Goal: Task Accomplishment & Management: Manage account settings

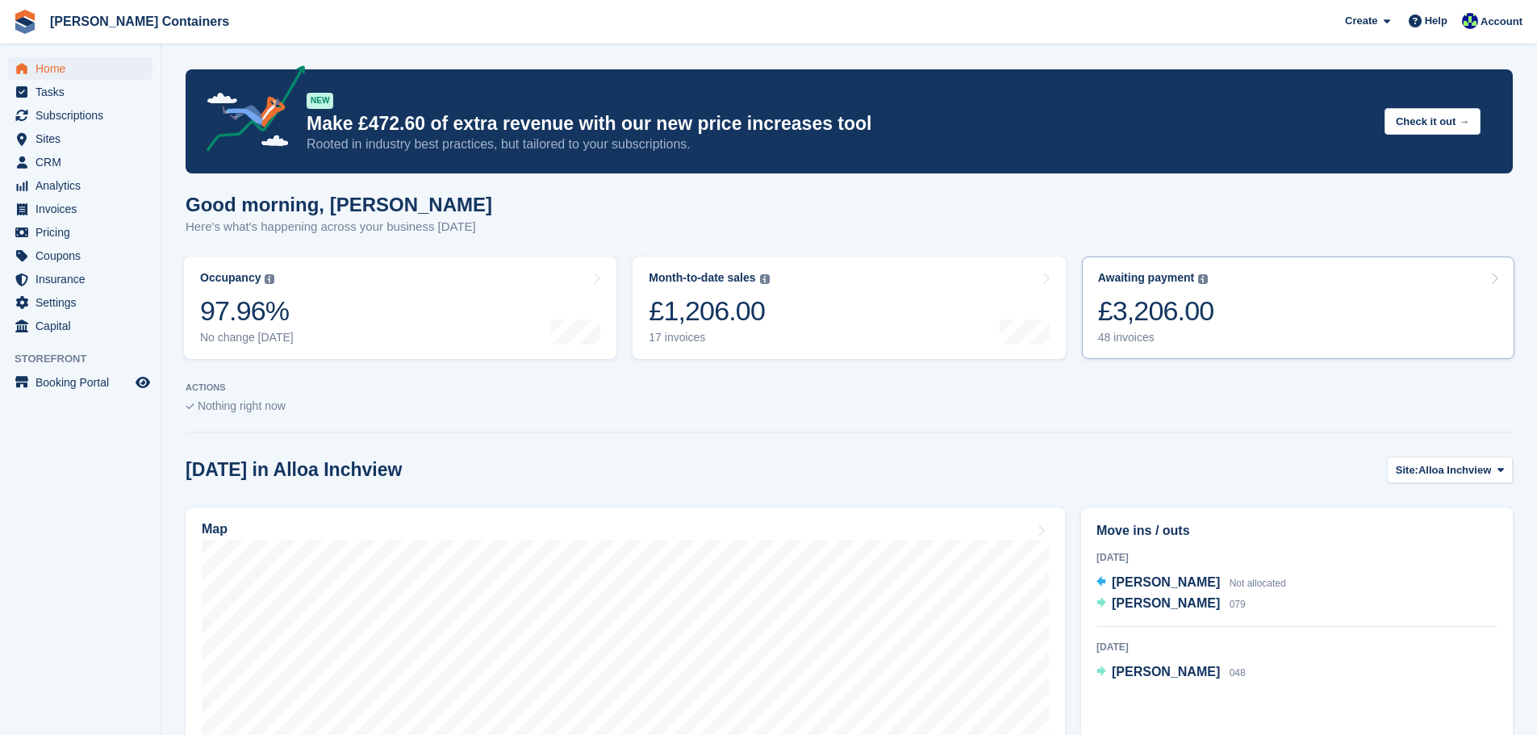
click at [1197, 324] on div "£3,206.00" at bounding box center [1156, 311] width 116 height 33
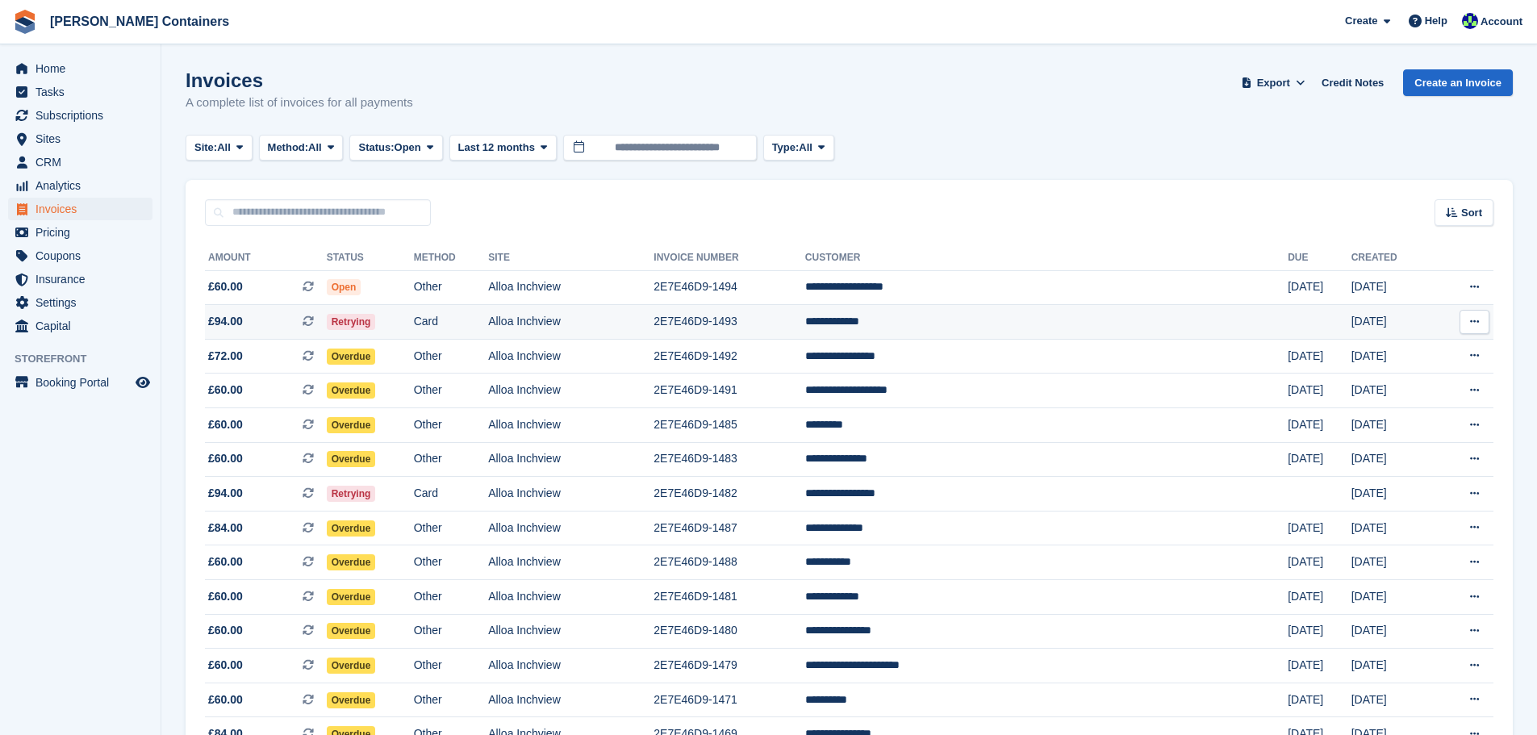
click at [995, 325] on td "**********" at bounding box center [1046, 322] width 483 height 35
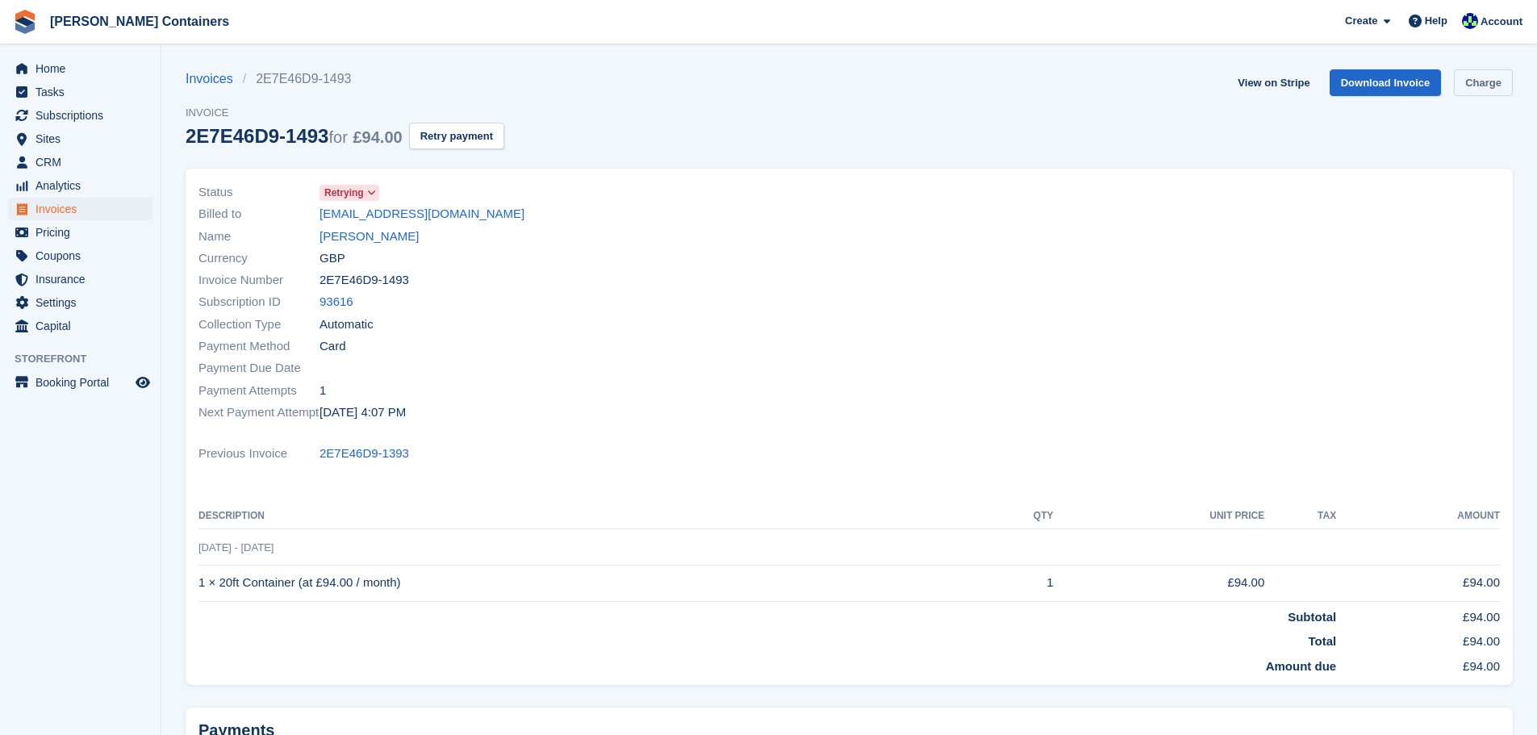
click at [1500, 85] on link "Charge" at bounding box center [1483, 82] width 59 height 27
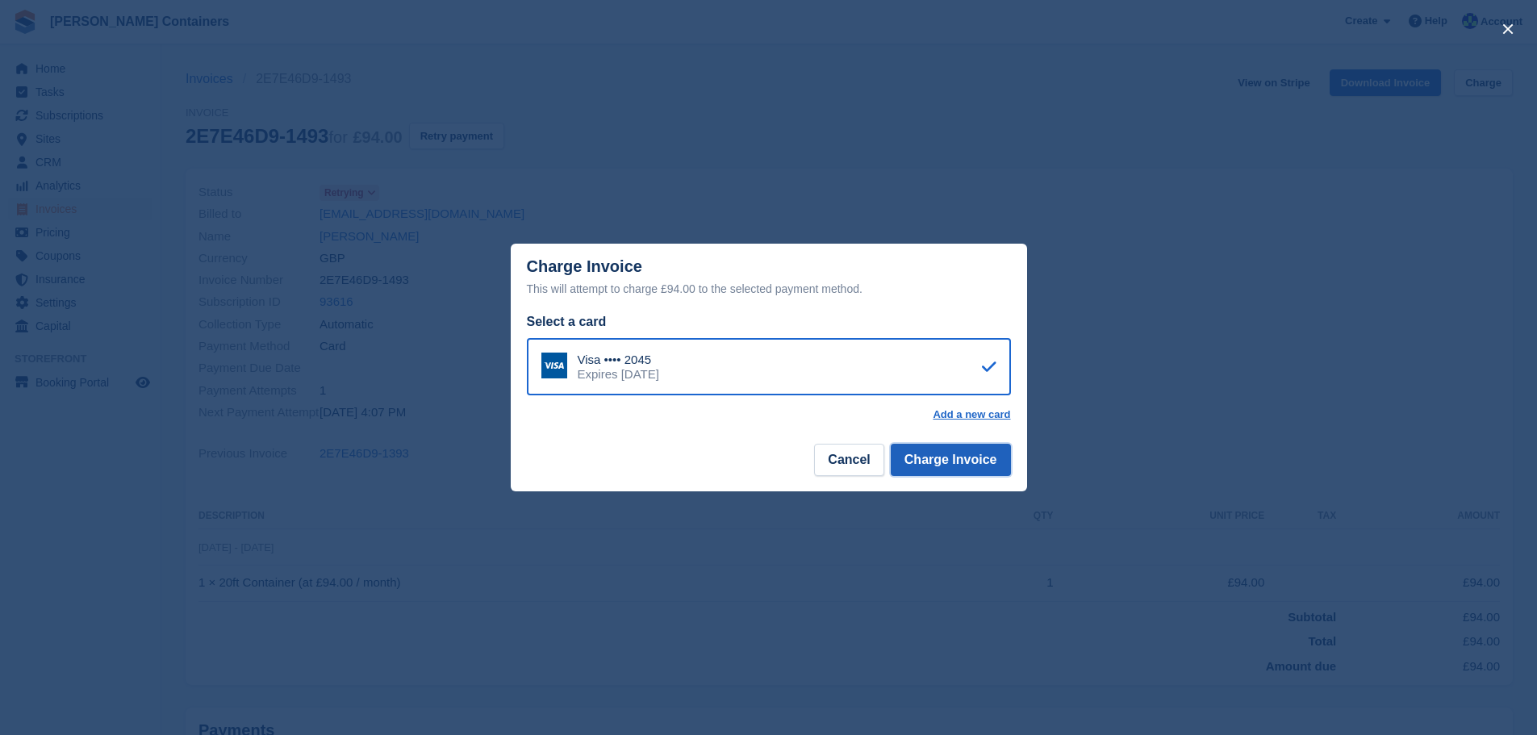
click at [966, 454] on button "Charge Invoice" at bounding box center [951, 460] width 120 height 32
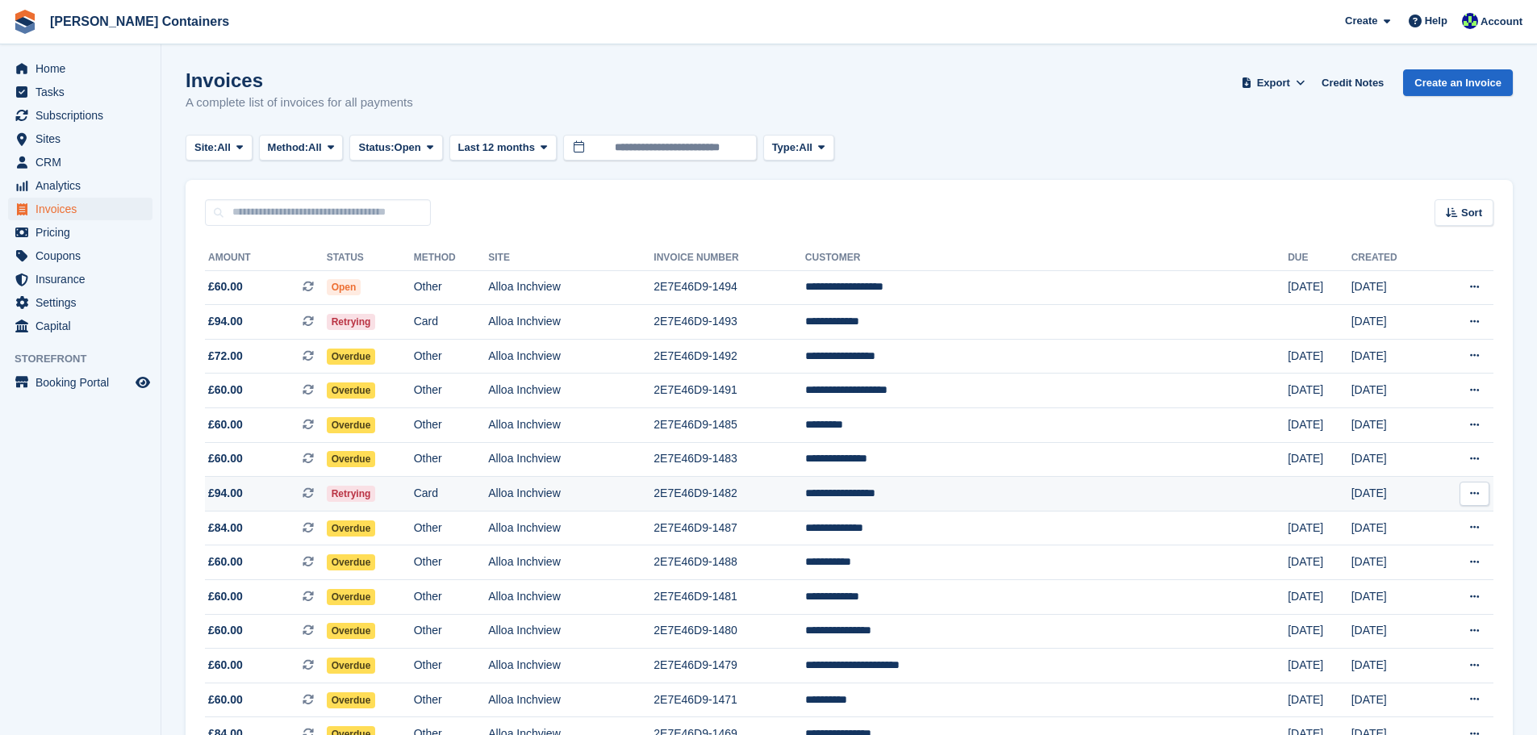
click at [805, 489] on td "2E7E46D9-1482" at bounding box center [730, 494] width 152 height 35
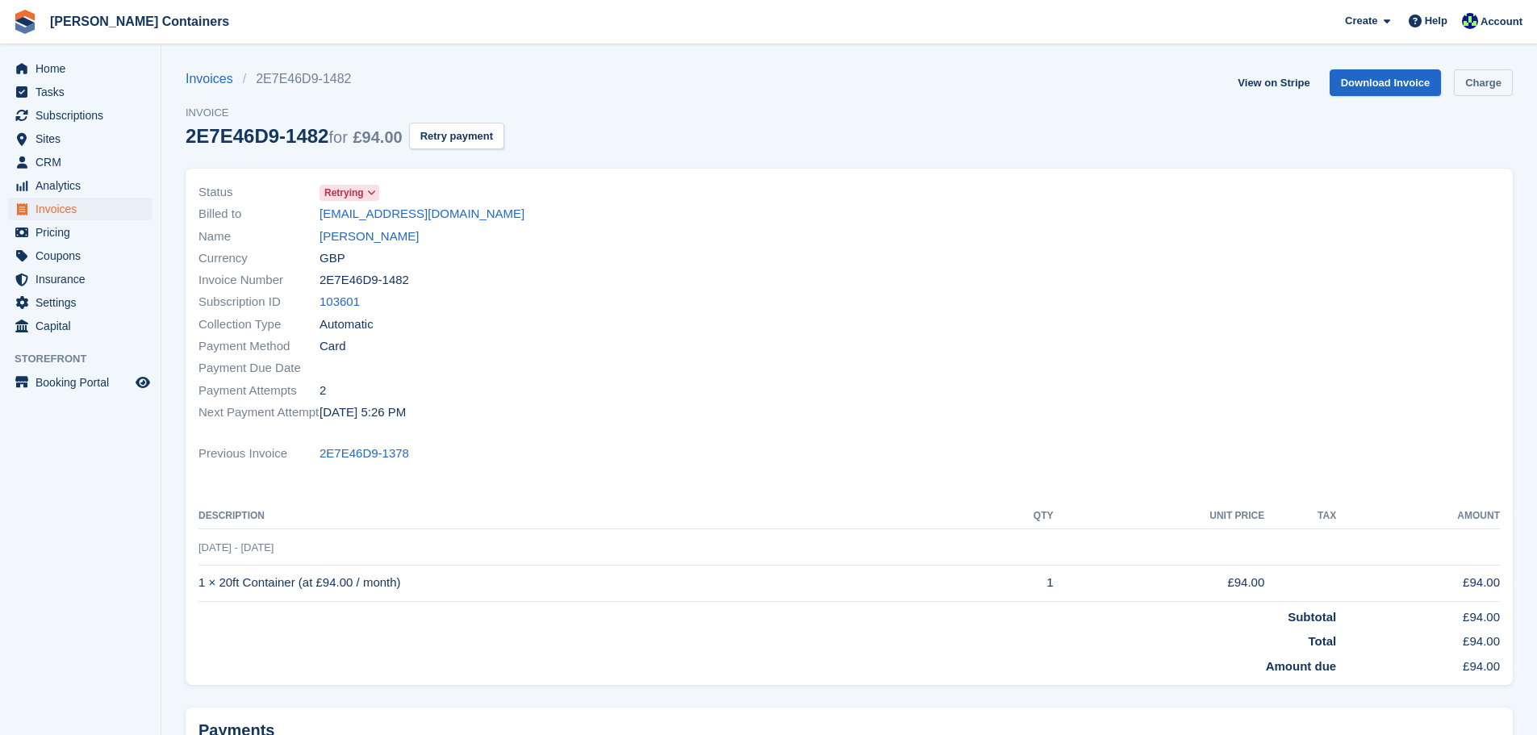
click at [1502, 86] on link "Charge" at bounding box center [1483, 82] width 59 height 27
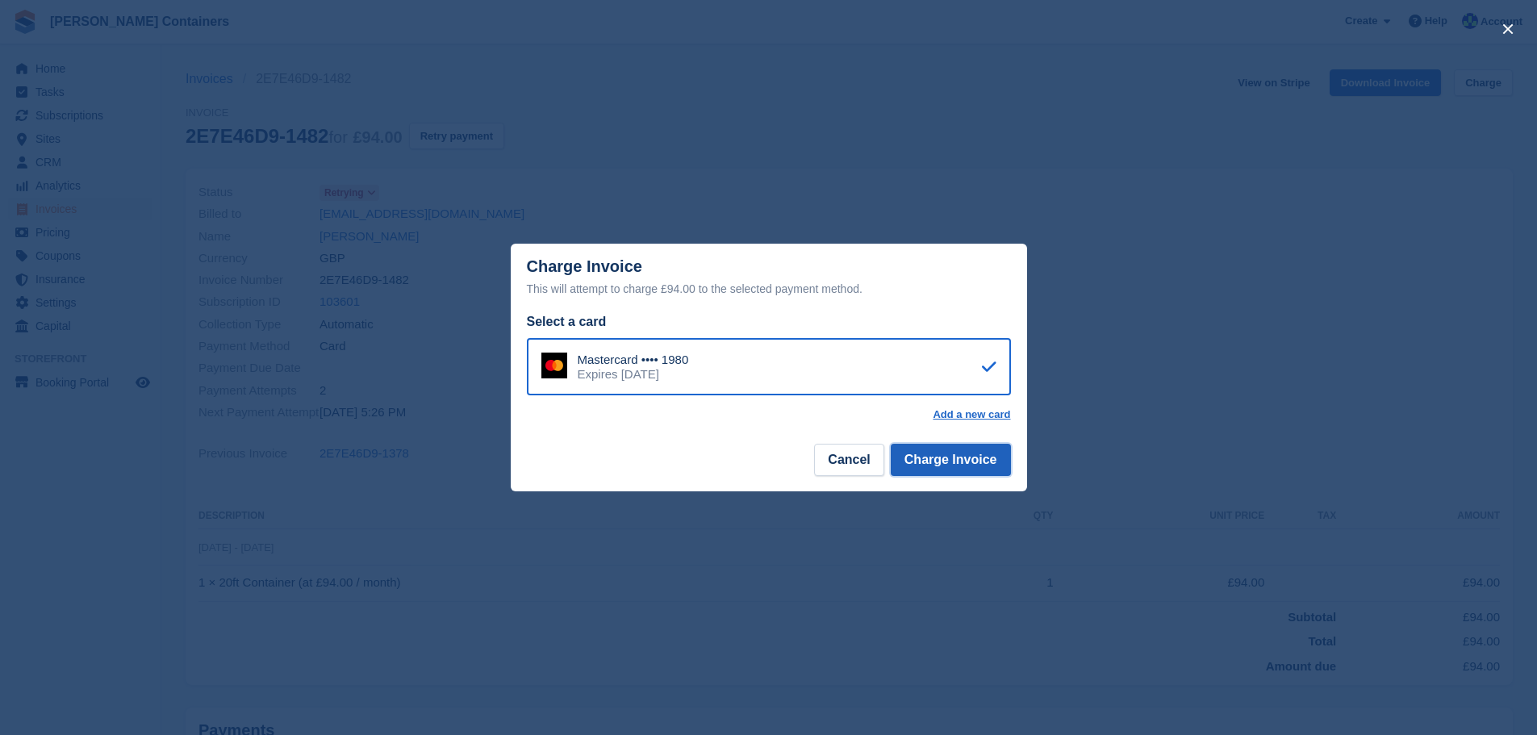
click at [939, 450] on button "Charge Invoice" at bounding box center [951, 460] width 120 height 32
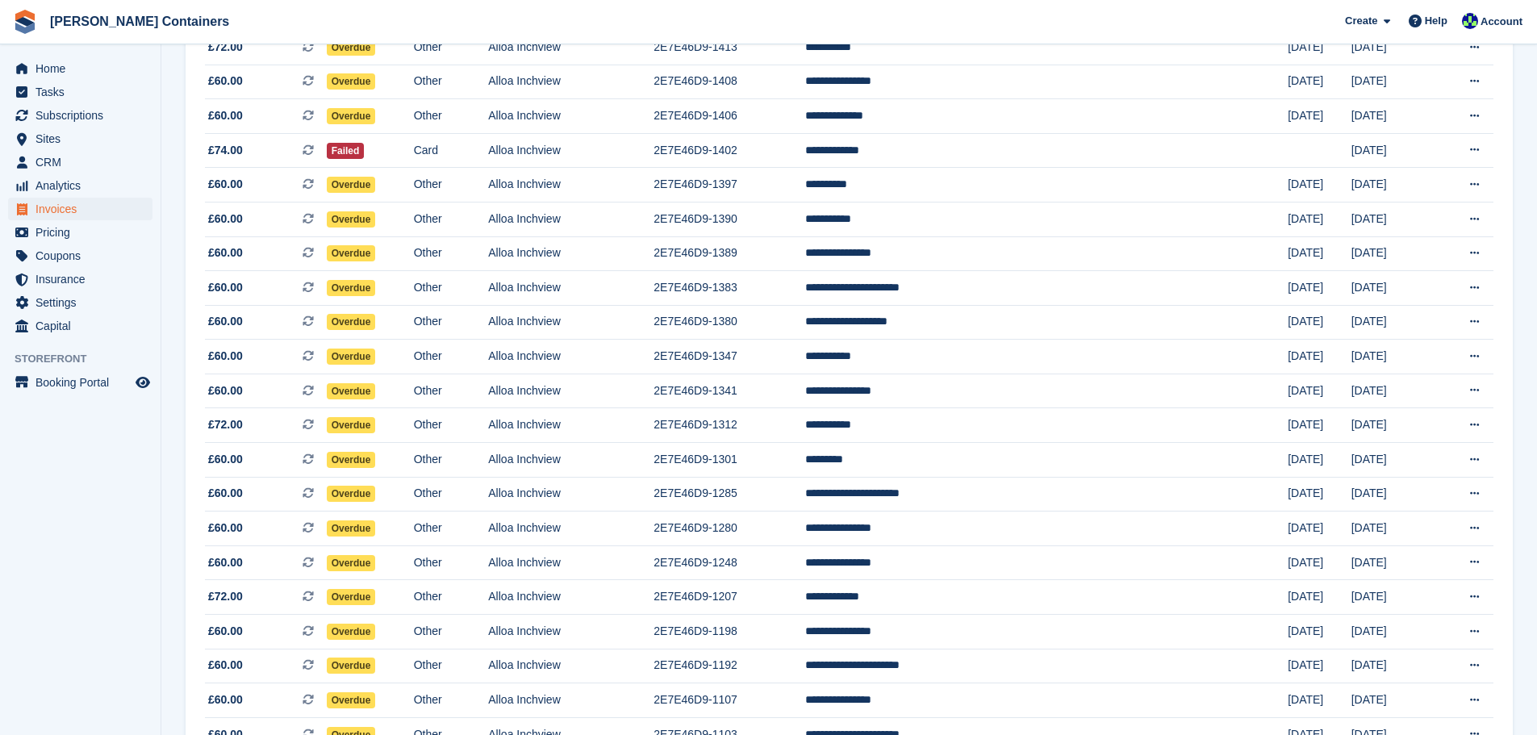
scroll to position [828, 0]
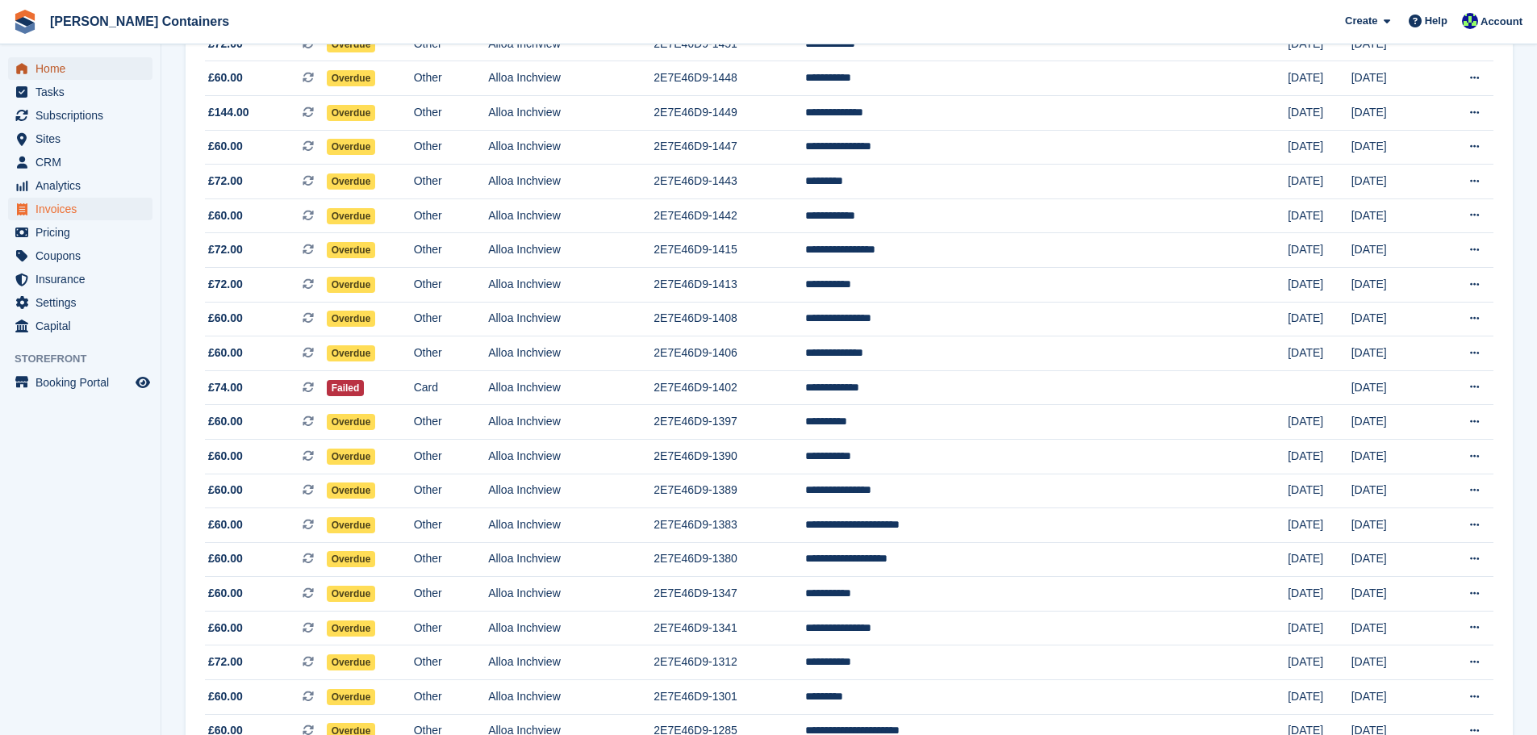
click at [56, 62] on span "Home" at bounding box center [84, 68] width 97 height 23
